Goal: Transaction & Acquisition: Purchase product/service

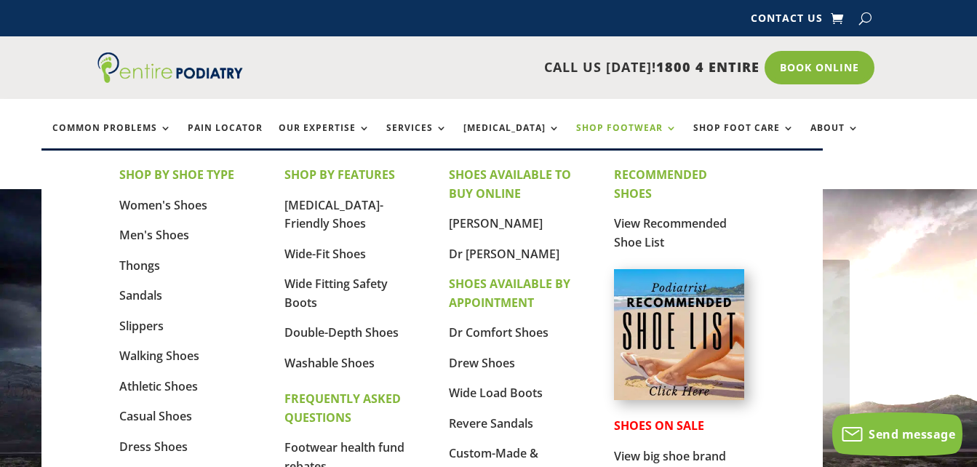
click at [596, 129] on link "Shop Footwear" at bounding box center [626, 138] width 101 height 31
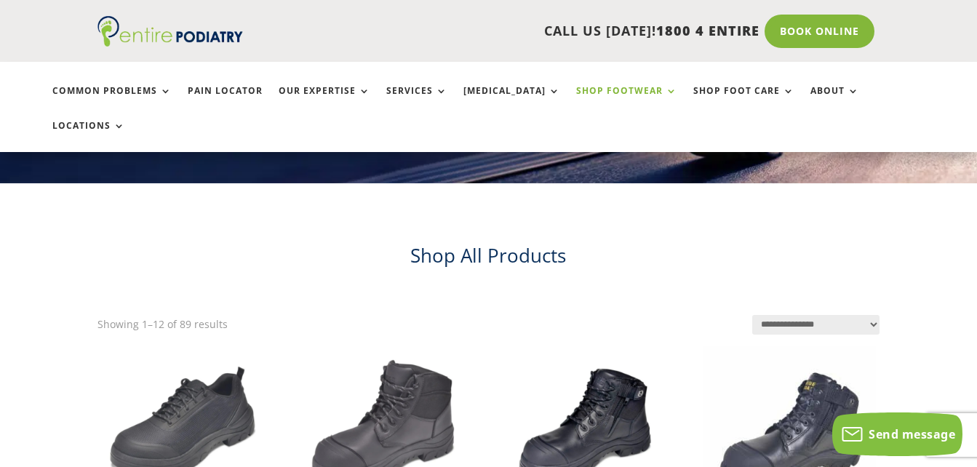
scroll to position [116, 0]
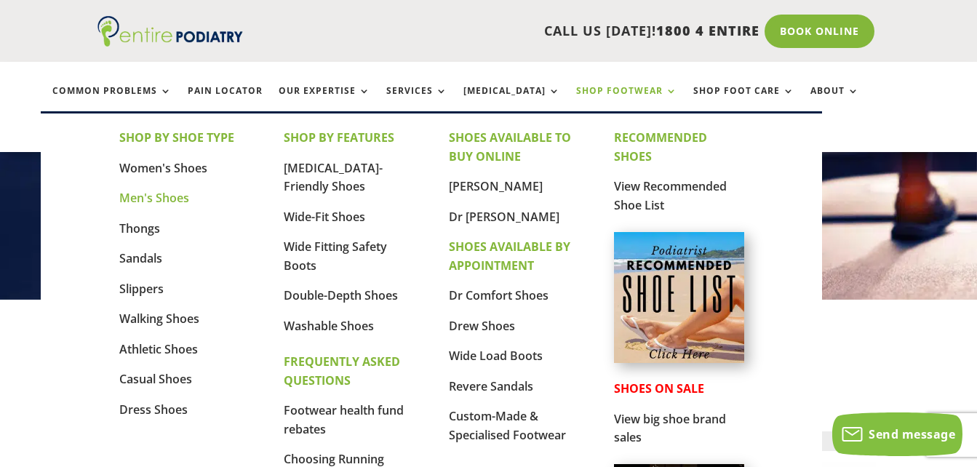
click at [156, 195] on link "Men's Shoes" at bounding box center [154, 198] width 70 height 16
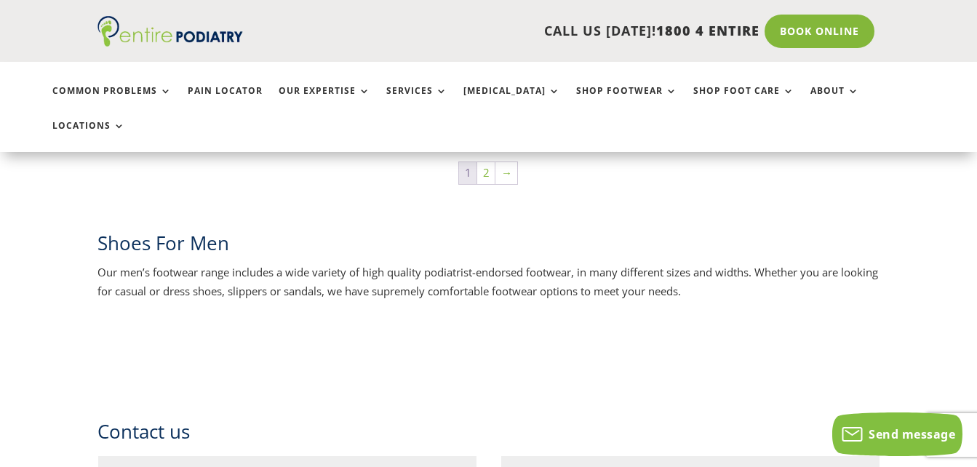
scroll to position [2327, 0]
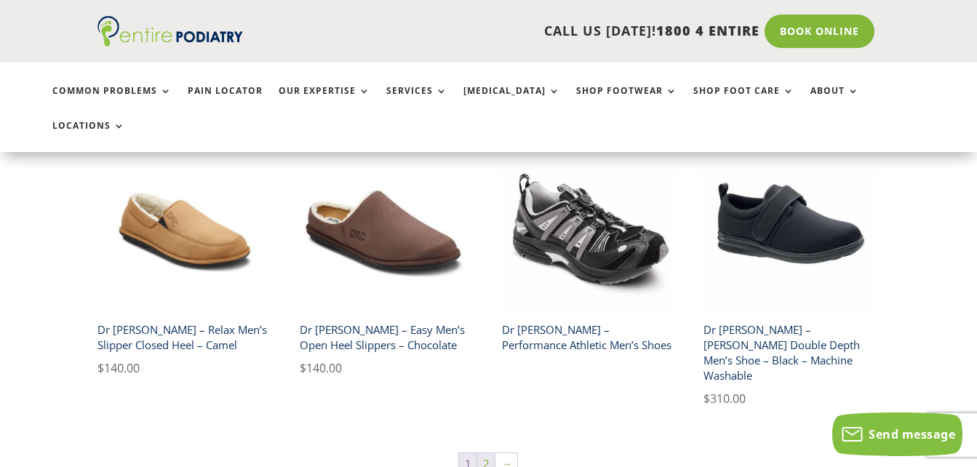
click at [489, 453] on link "2" at bounding box center [485, 464] width 17 height 22
